Goal: Navigation & Orientation: Find specific page/section

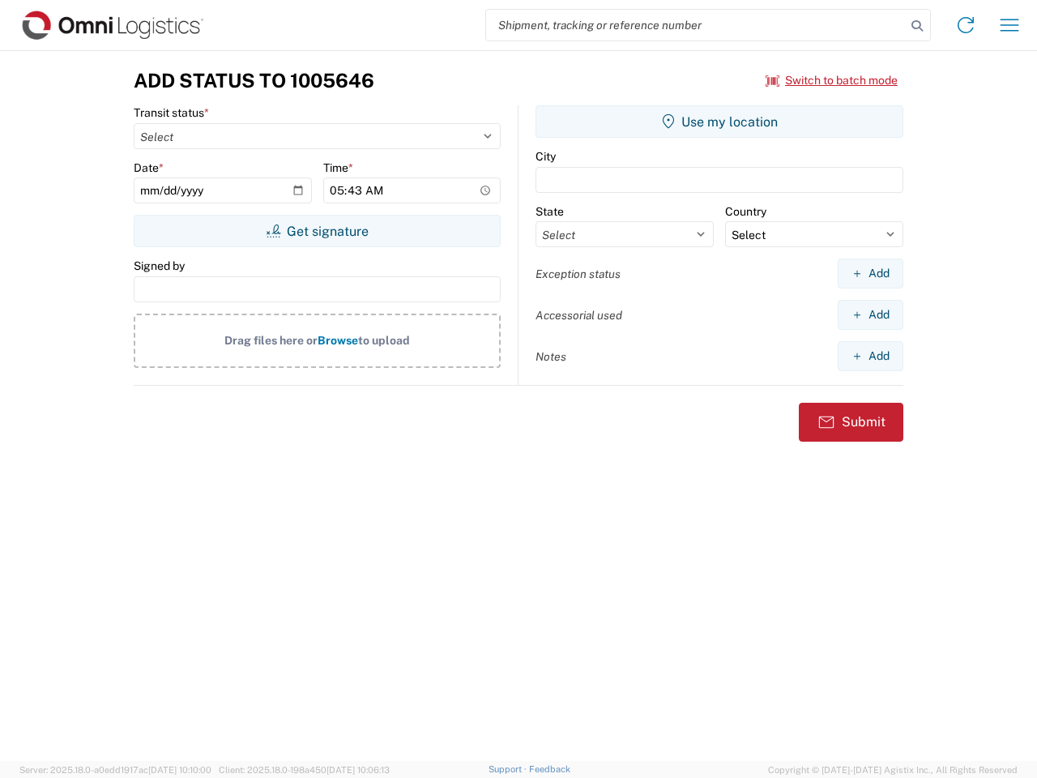
click at [696, 25] on input "search" at bounding box center [696, 25] width 420 height 31
click at [917, 26] on icon at bounding box center [917, 26] width 23 height 23
click at [966, 25] on icon at bounding box center [966, 25] width 26 height 26
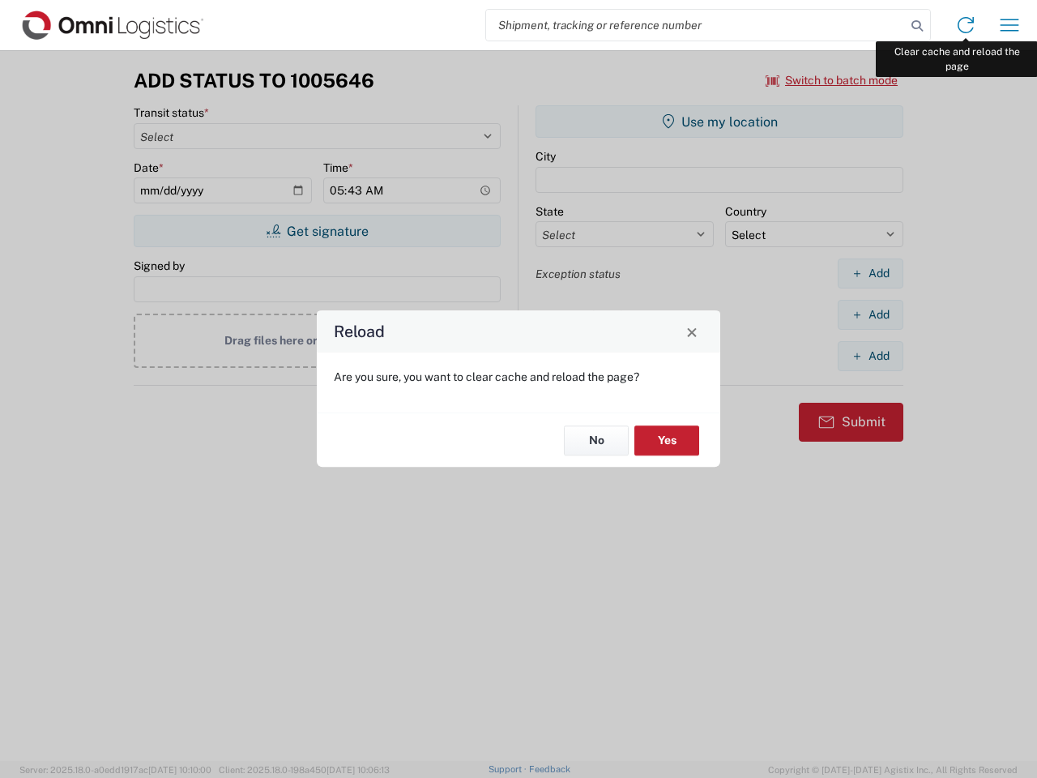
click at [1010, 25] on div "Reload Are you sure, you want to clear cache and reload the page? No Yes" at bounding box center [518, 389] width 1037 height 778
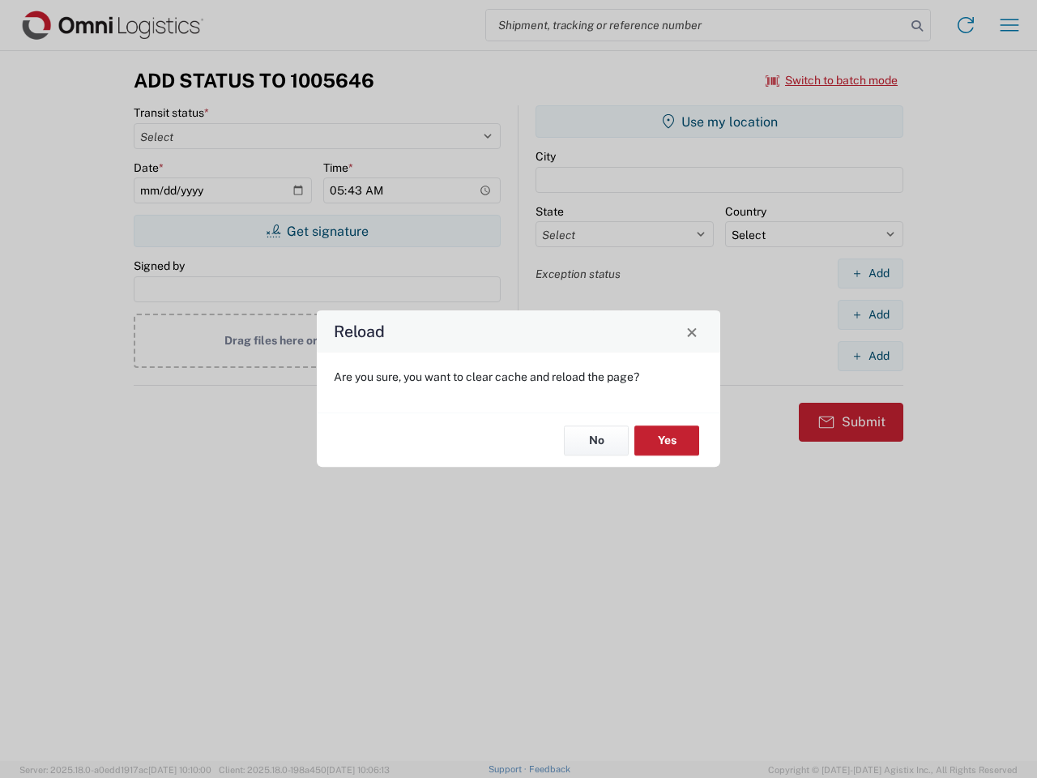
click at [832, 80] on div "Reload Are you sure, you want to clear cache and reload the page? No Yes" at bounding box center [518, 389] width 1037 height 778
click at [317, 231] on div "Reload Are you sure, you want to clear cache and reload the page? No Yes" at bounding box center [518, 389] width 1037 height 778
click at [720, 122] on div "Reload Are you sure, you want to clear cache and reload the page? No Yes" at bounding box center [518, 389] width 1037 height 778
click at [870, 273] on div "Reload Are you sure, you want to clear cache and reload the page? No Yes" at bounding box center [518, 389] width 1037 height 778
click at [870, 314] on div "Reload Are you sure, you want to clear cache and reload the page? No Yes" at bounding box center [518, 389] width 1037 height 778
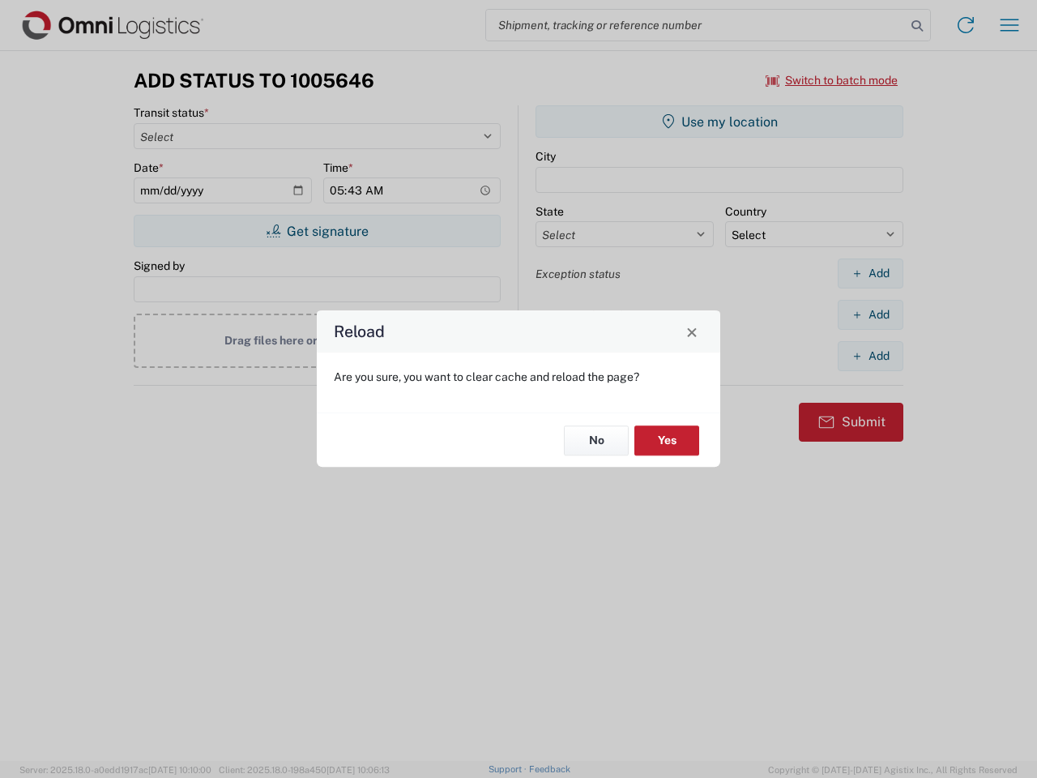
click at [870, 356] on div "Reload Are you sure, you want to clear cache and reload the page? No Yes" at bounding box center [518, 389] width 1037 height 778
